Goal: Check status: Check status

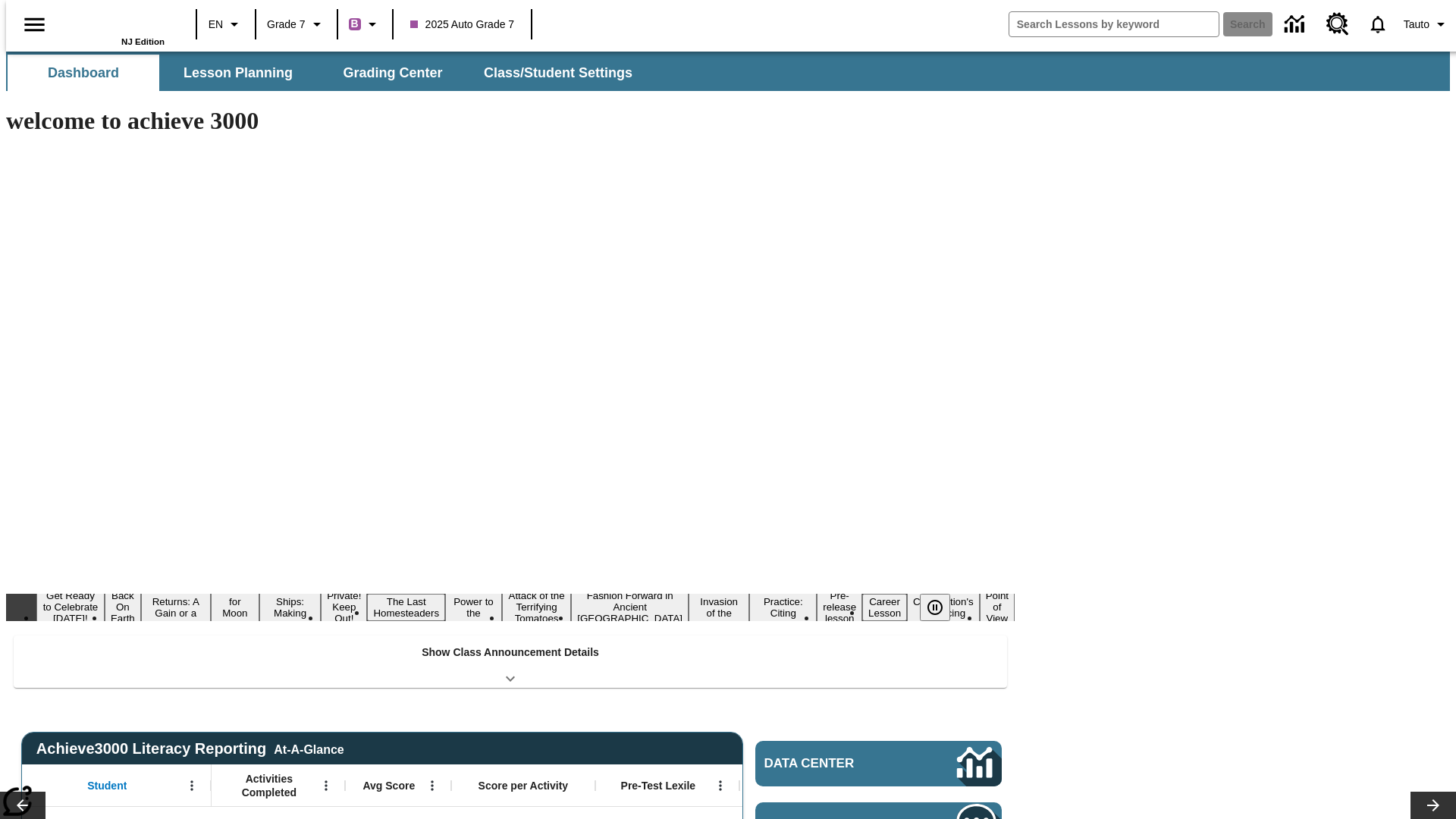
type input "-1"
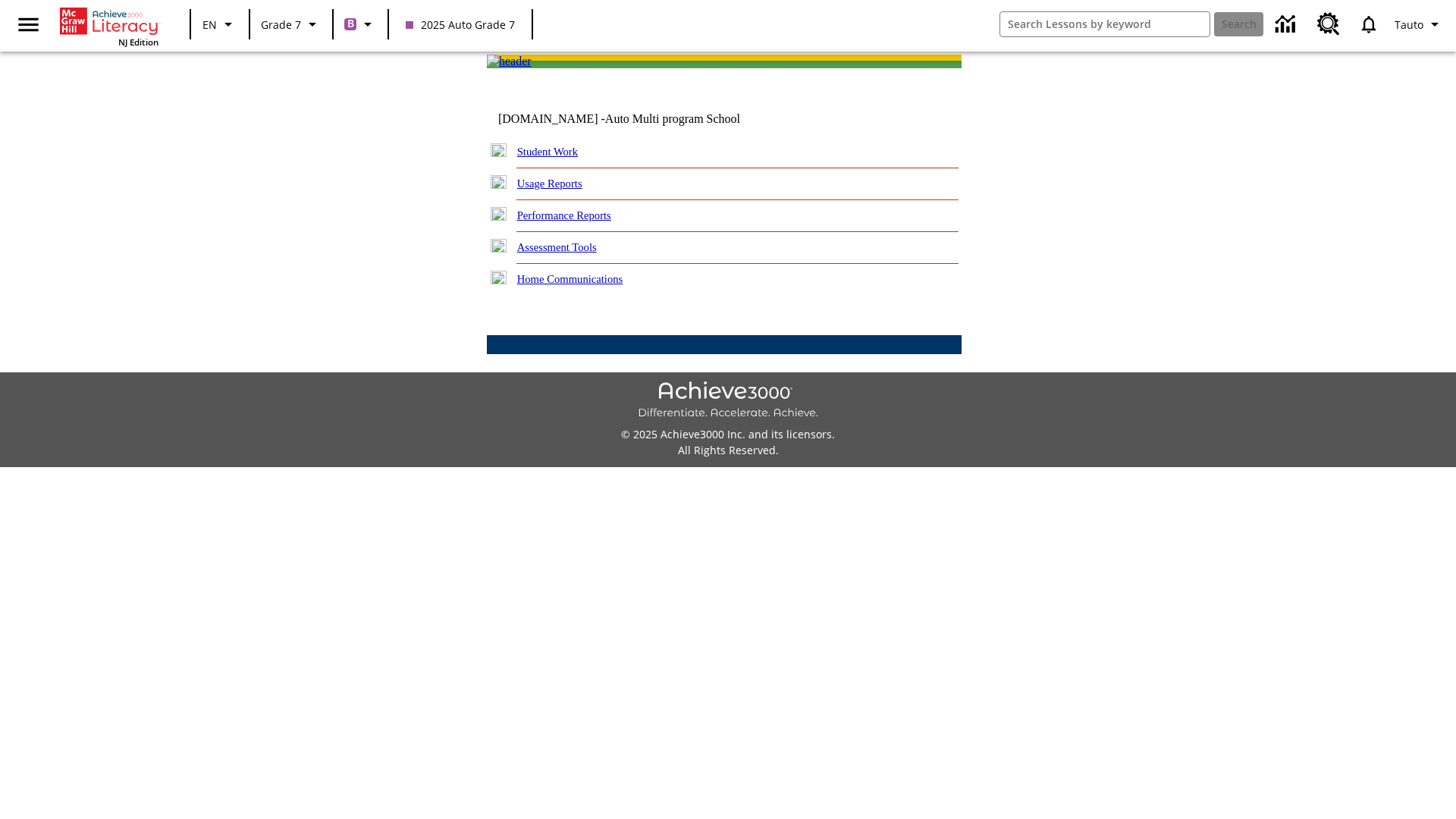
click at [557, 158] on link "Student Work" at bounding box center [547, 151] width 61 height 12
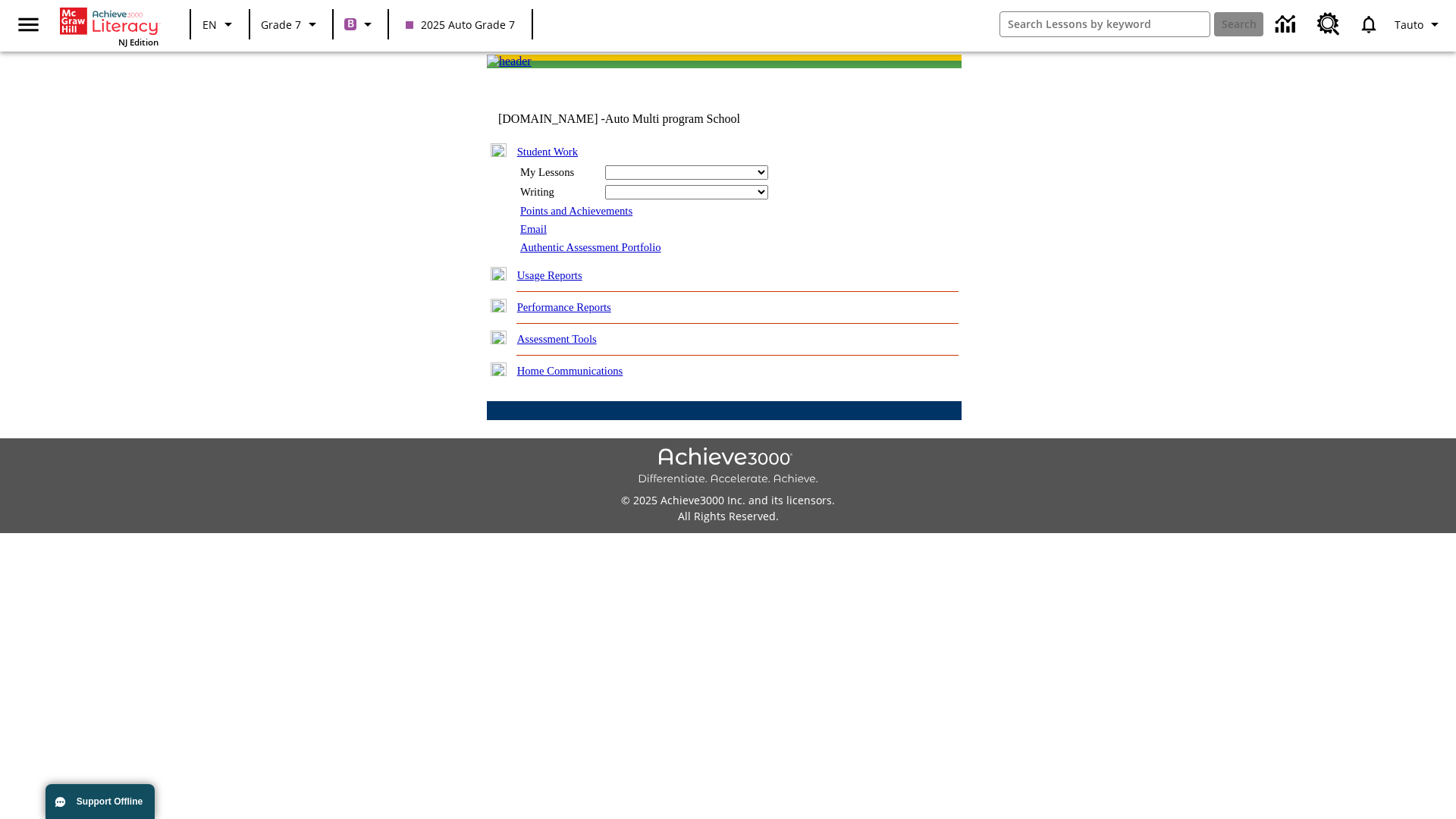
select select "/options/reports/?report_id=24&atype=7&section=2"
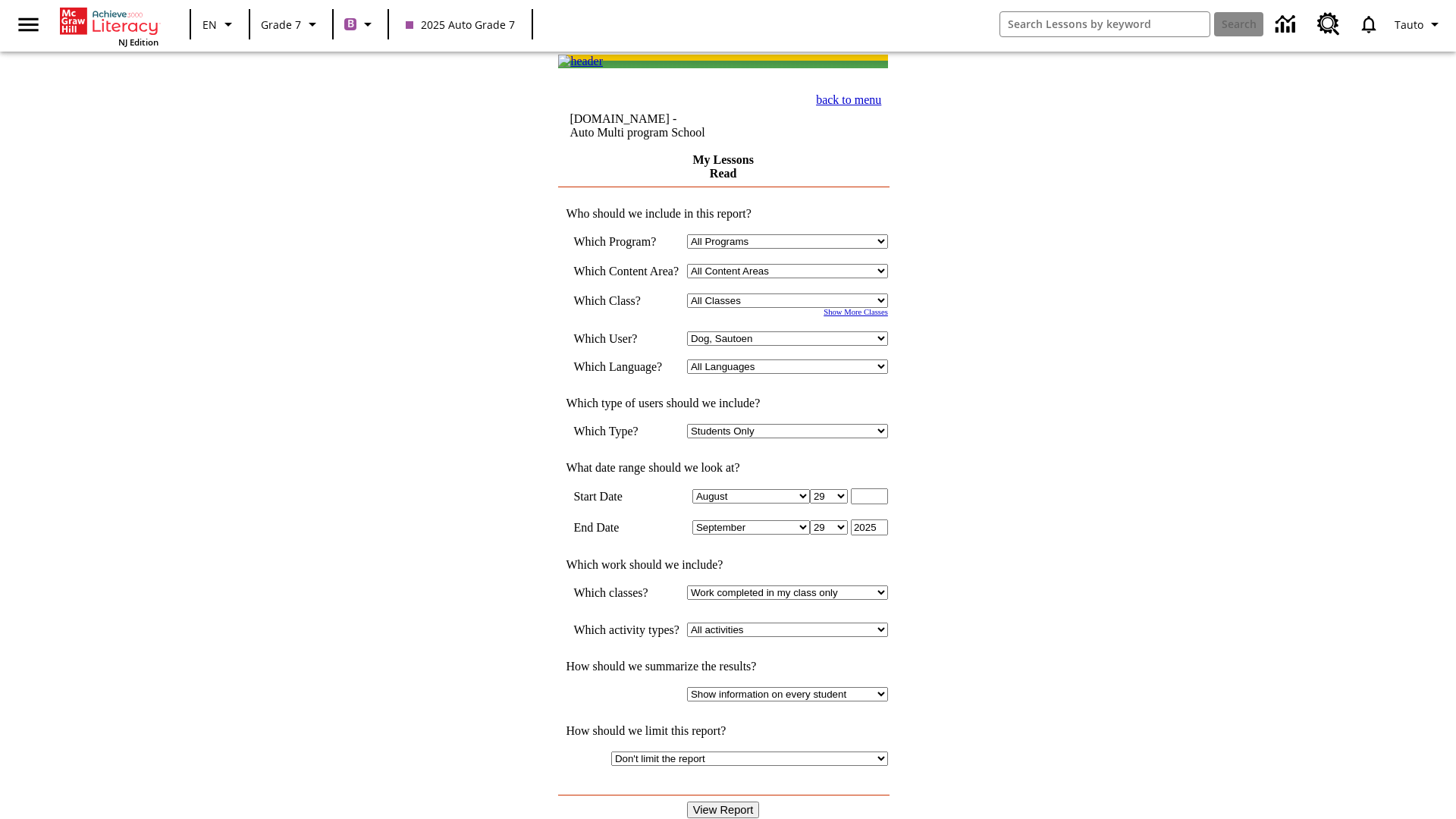
select select "21437138"
select select "4"
type input "2024"
click at [725, 801] on input "View Report" at bounding box center [723, 810] width 73 height 17
